Goal: Transaction & Acquisition: Purchase product/service

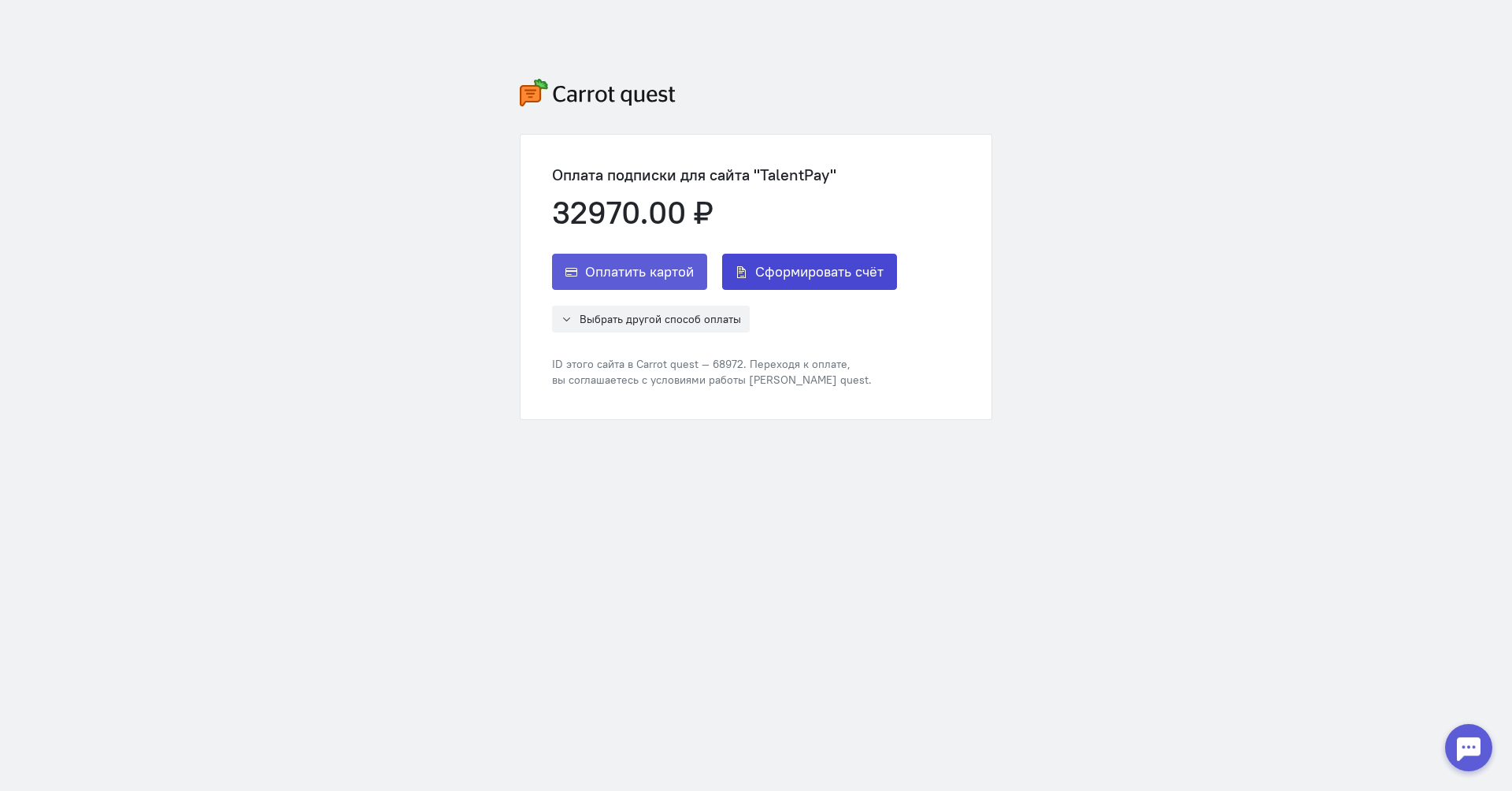
click at [863, 280] on span "Сформировать счёт" at bounding box center [820, 272] width 128 height 19
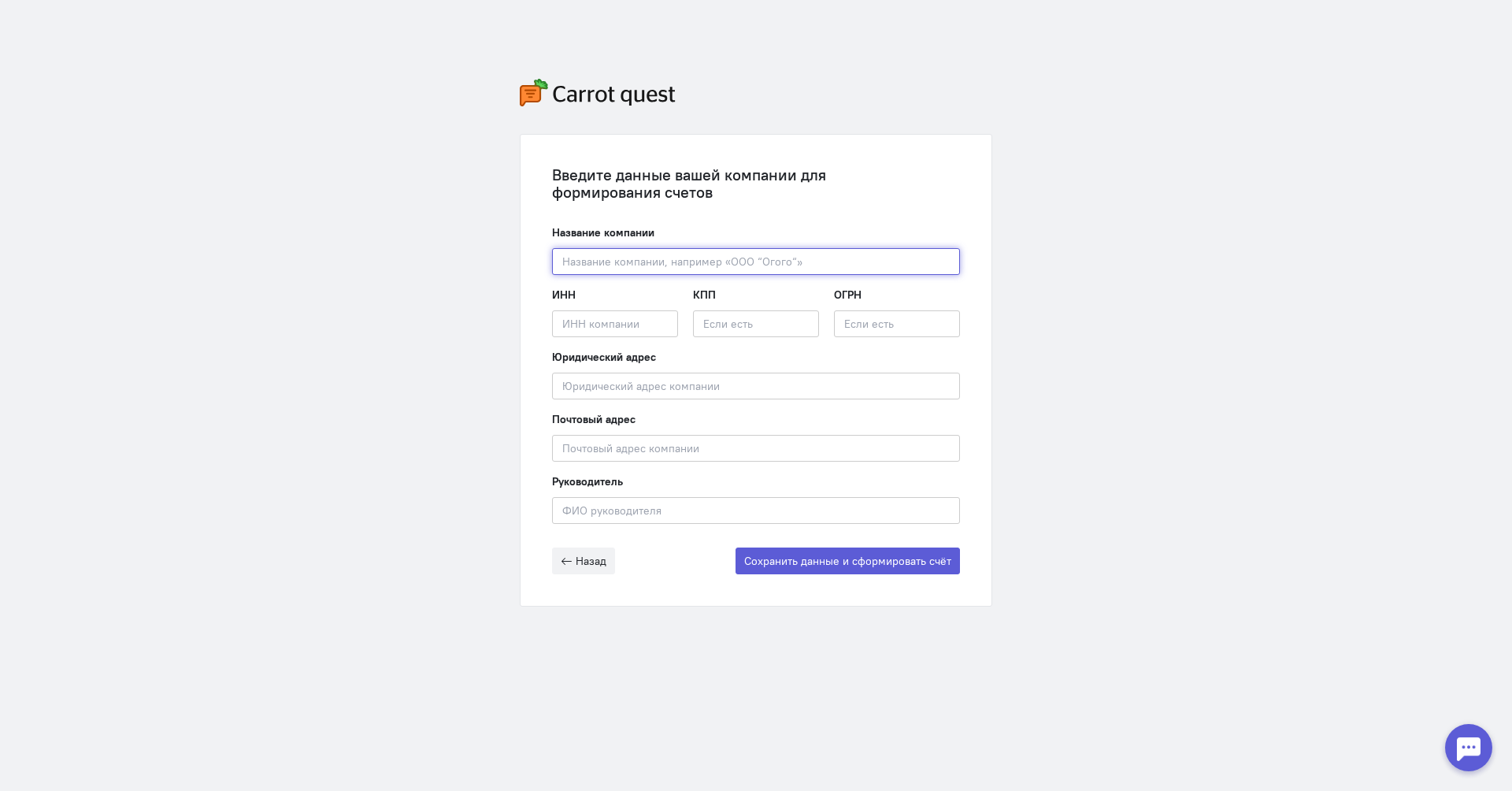
click at [862, 258] on input "text" at bounding box center [756, 261] width 408 height 26
type input "ООО Рейвекс"
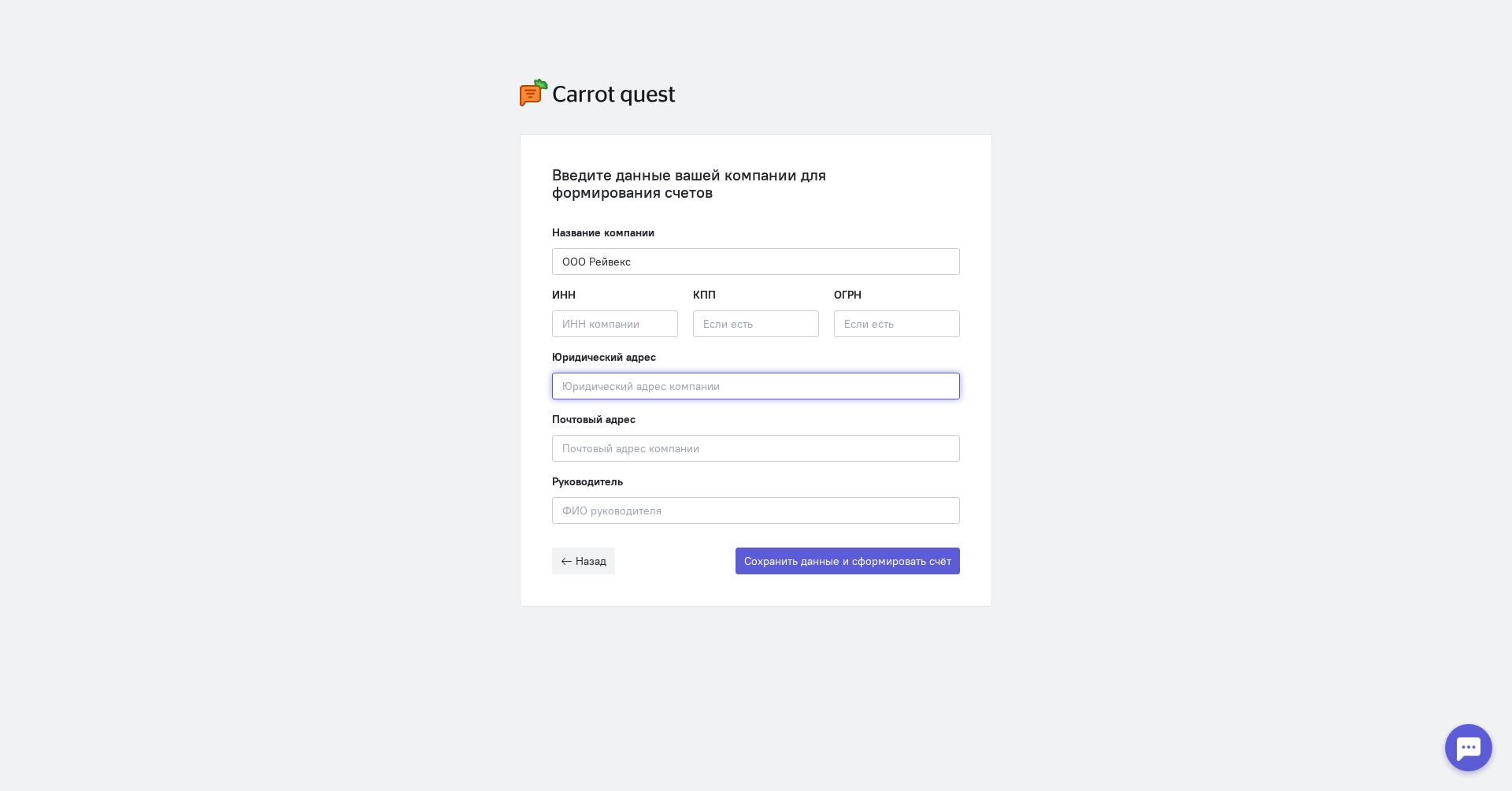
type input "[STREET_ADDRESS][PERSON_NAME]"
type input "[PERSON_NAME]"
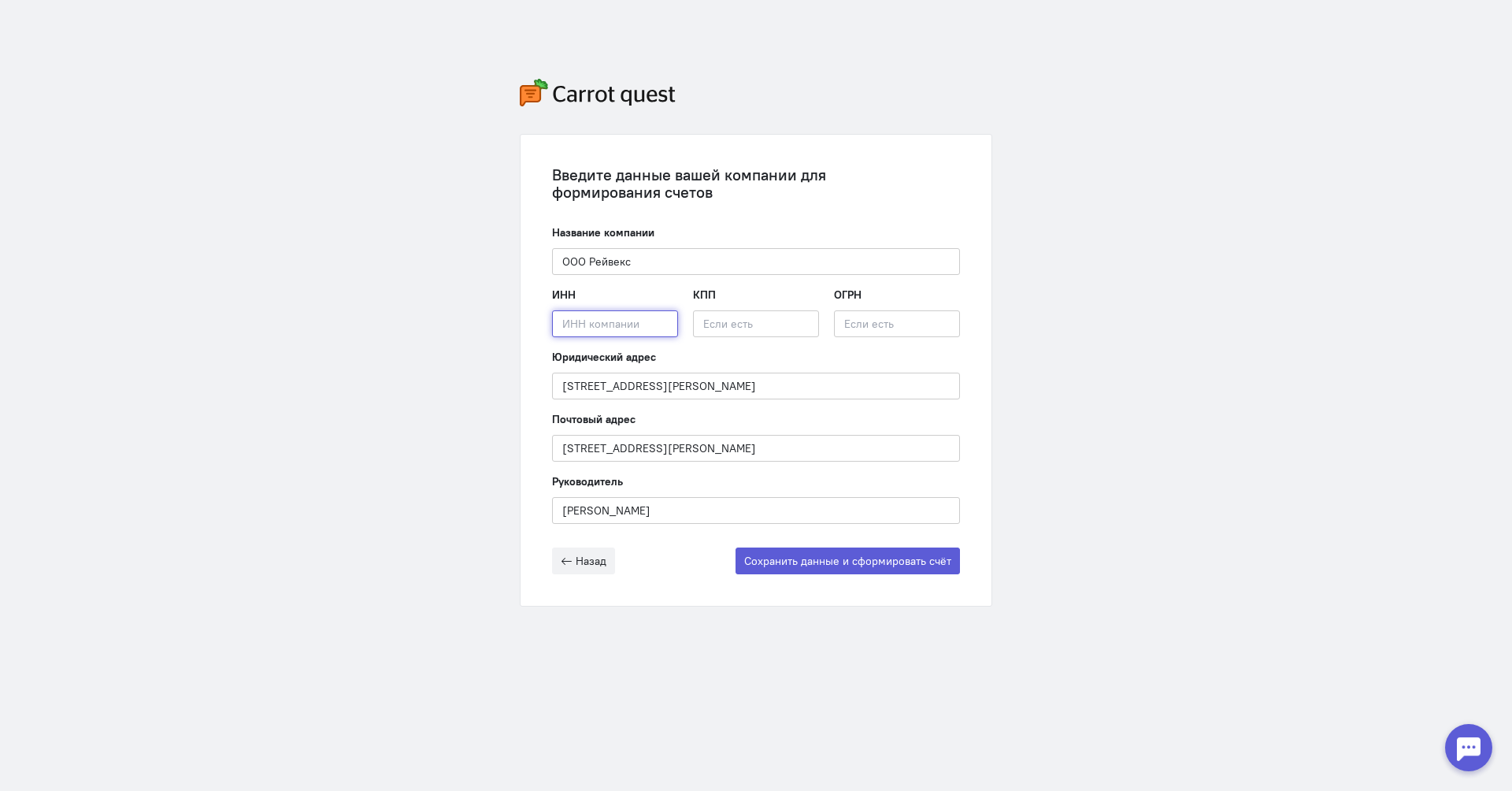
click at [653, 324] on input "text" at bounding box center [614, 323] width 126 height 26
type input "2314"
click at [756, 323] on input "text" at bounding box center [756, 323] width 126 height 26
type input "123"
click at [885, 316] on input "text" at bounding box center [896, 323] width 126 height 26
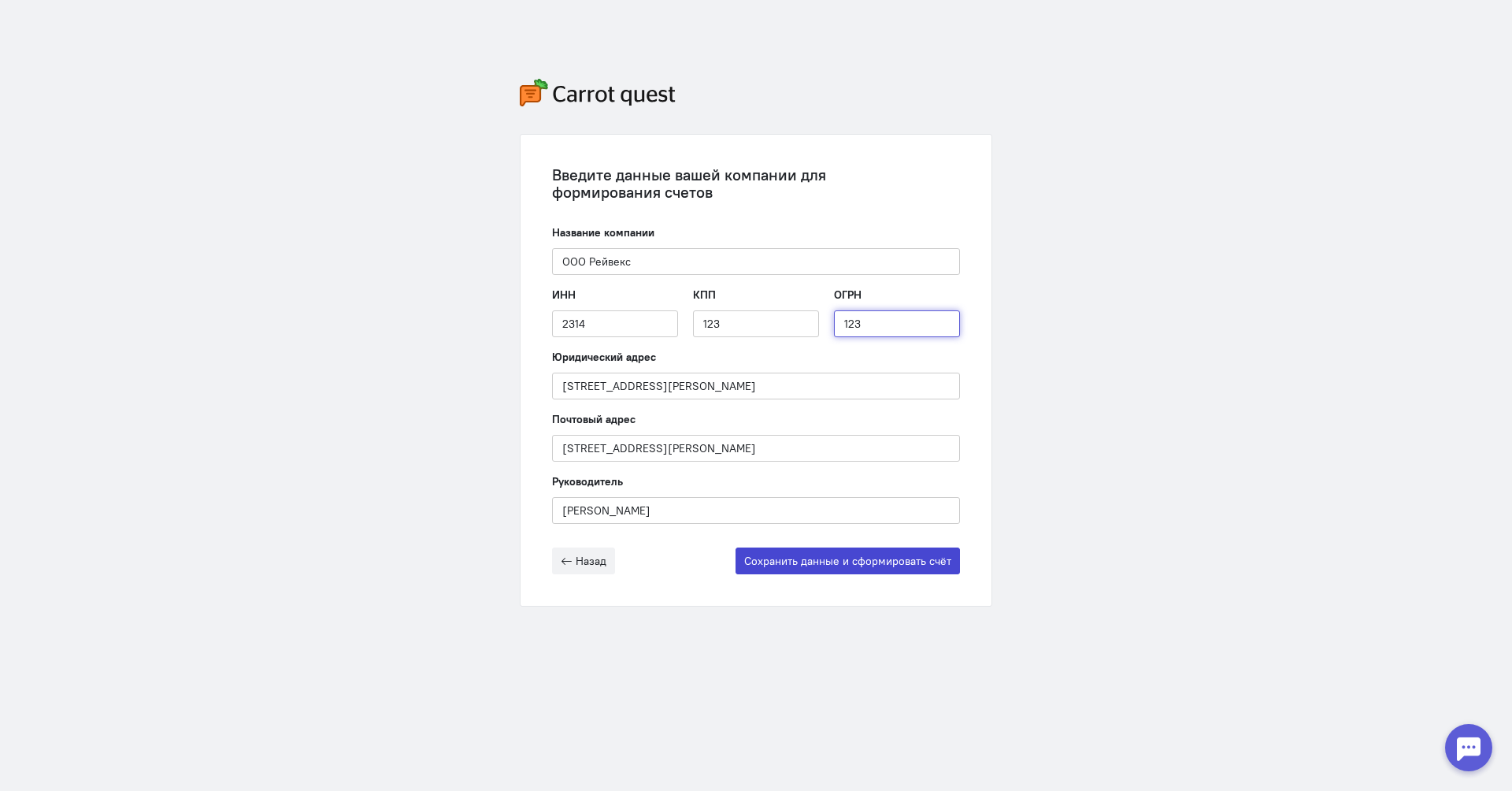
type input "123"
click at [887, 568] on button "Сохранить данные и сформировать счёт" at bounding box center [847, 561] width 224 height 26
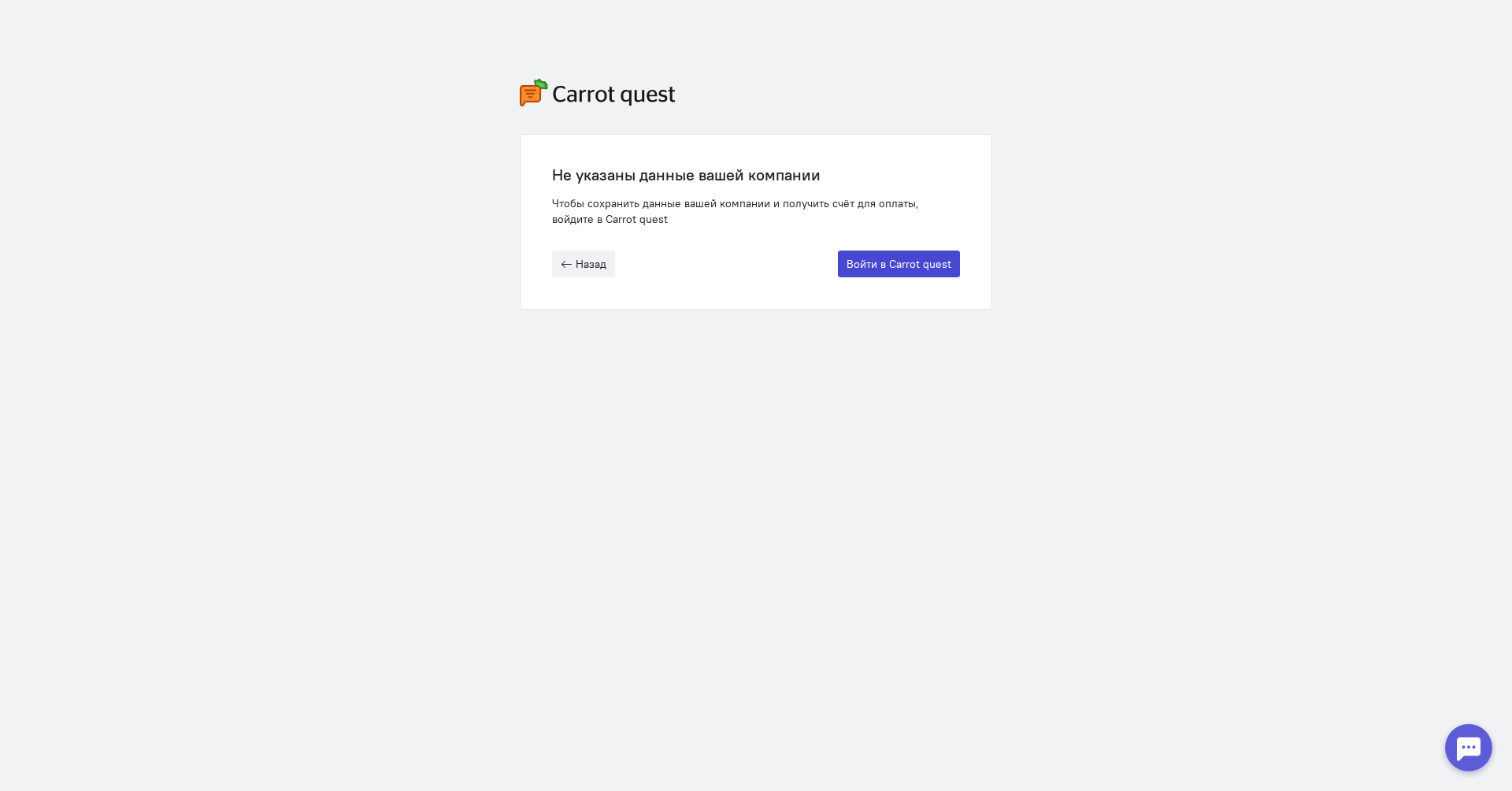
click at [901, 269] on button "Войти в Carrot quest" at bounding box center [899, 264] width 122 height 26
